Goal: Information Seeking & Learning: Learn about a topic

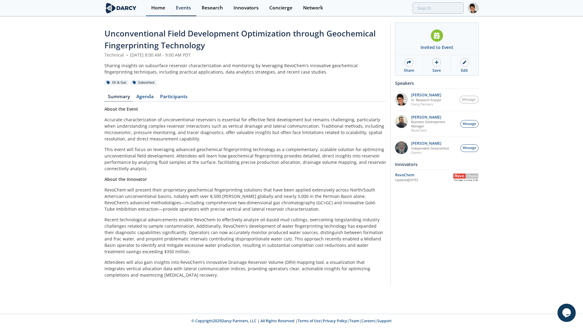
click at [161, 6] on div "Home" at bounding box center [158, 7] width 14 height 5
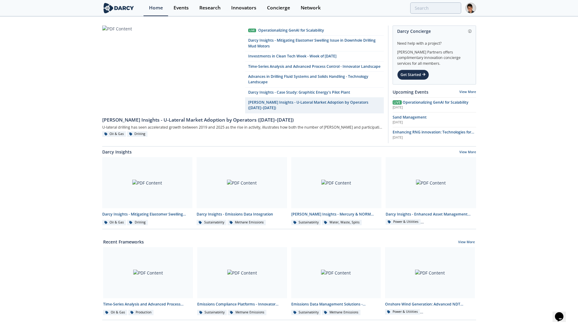
scroll to position [45, 0]
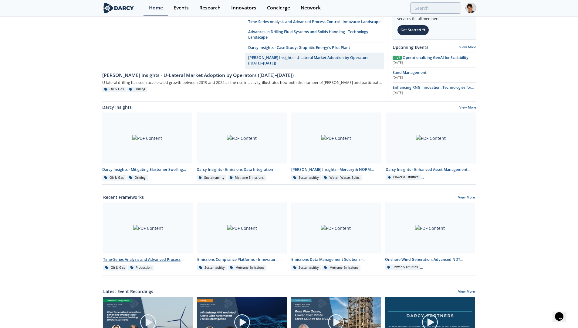
click at [169, 217] on div at bounding box center [148, 227] width 90 height 51
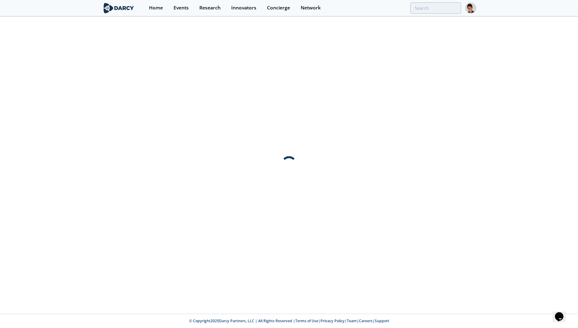
scroll to position [0, 0]
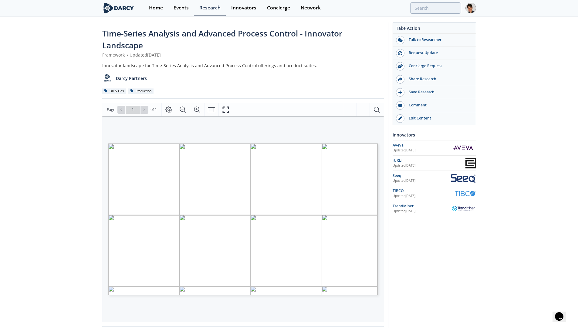
click at [119, 12] on img at bounding box center [118, 8] width 33 height 11
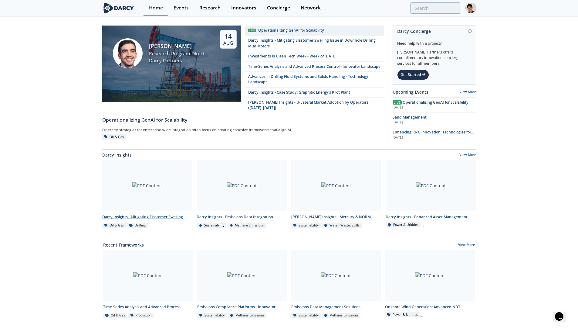
click at [169, 171] on div at bounding box center [147, 185] width 90 height 51
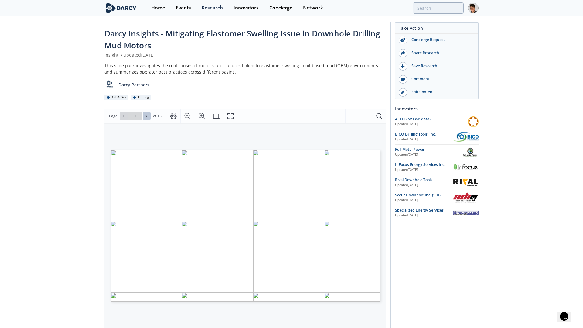
click at [148, 118] on span at bounding box center [147, 116] width 4 height 4
type input "2"
click at [148, 118] on span at bounding box center [147, 116] width 4 height 4
type input "3"
click at [148, 118] on span at bounding box center [147, 116] width 4 height 4
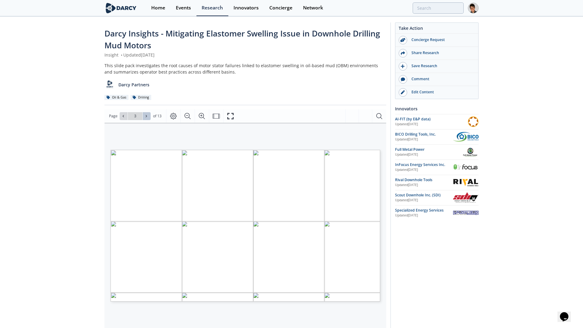
type input "4"
click at [148, 118] on span at bounding box center [147, 116] width 4 height 4
type input "5"
click at [148, 118] on span at bounding box center [147, 116] width 4 height 4
type input "6"
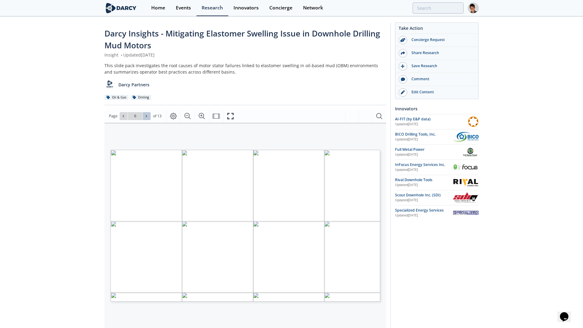
click at [148, 118] on span at bounding box center [147, 116] width 4 height 4
type input "7"
click at [148, 118] on span at bounding box center [147, 116] width 4 height 4
type input "8"
click at [148, 118] on span at bounding box center [147, 116] width 4 height 4
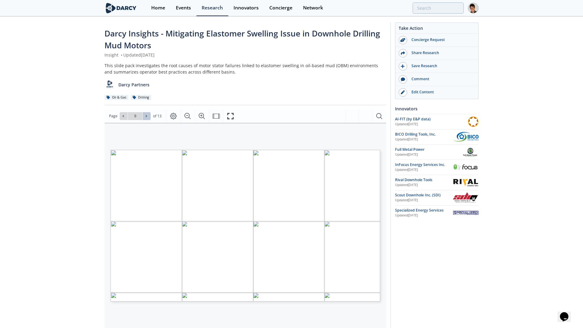
click at [148, 118] on span at bounding box center [147, 116] width 4 height 4
click at [147, 118] on span at bounding box center [147, 116] width 4 height 4
click at [145, 118] on button at bounding box center [147, 116] width 8 height 8
type input "13"
